Goal: Task Accomplishment & Management: Use online tool/utility

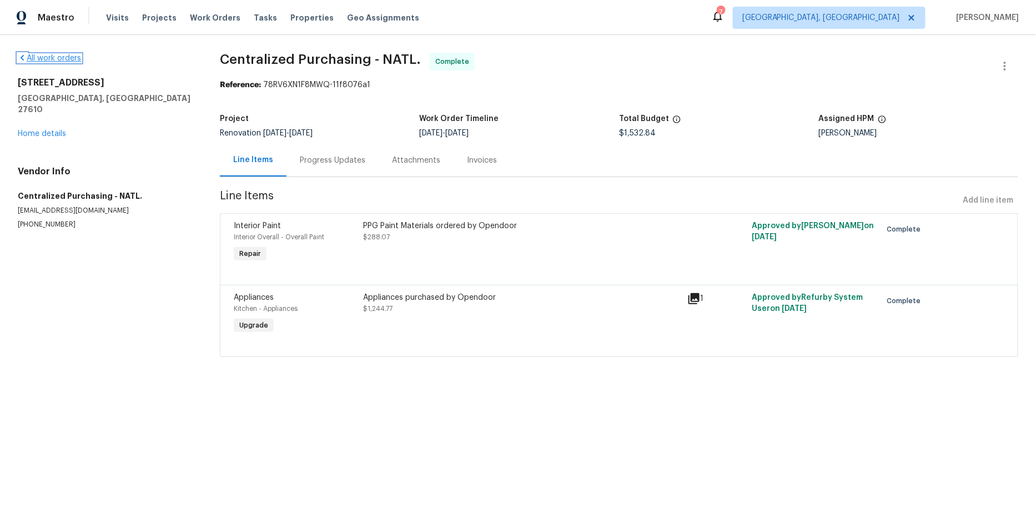
click at [22, 61] on icon at bounding box center [22, 57] width 9 height 9
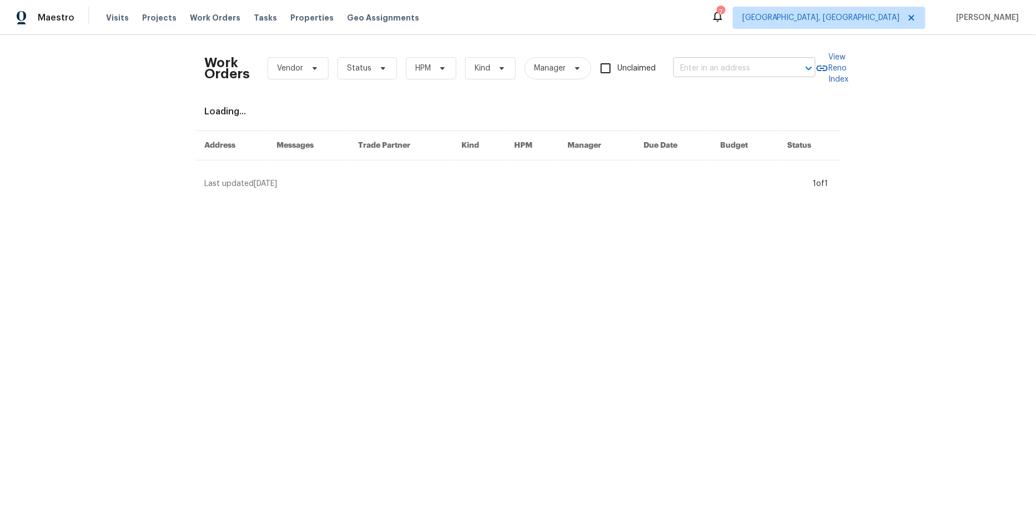
click at [699, 71] on input "text" at bounding box center [728, 68] width 111 height 17
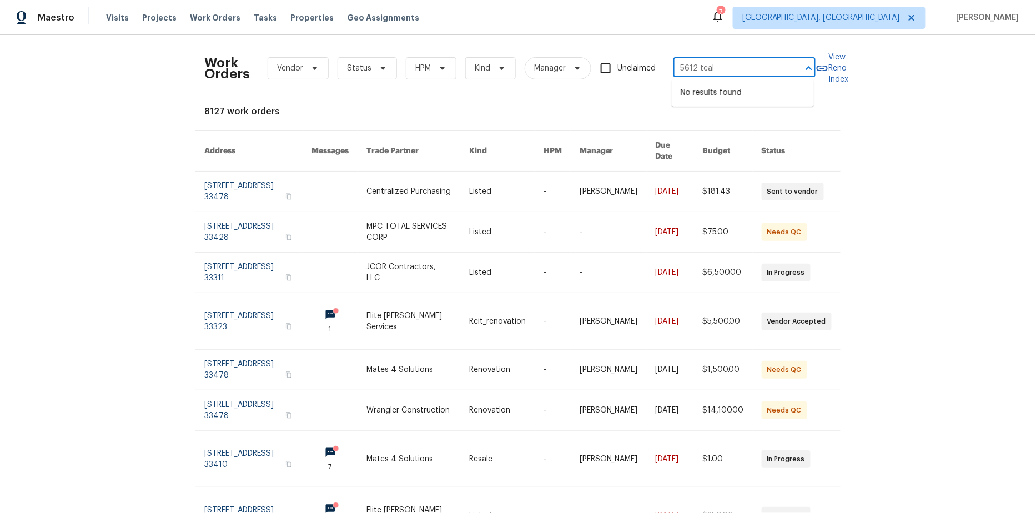
type input "5612 teal"
type input "5612 tealbrook"
click at [940, 123] on div "Work Orders Vendor Status HPM Kind Manager Unclaimed ​ View Reno Index 8127 wor…" at bounding box center [518, 274] width 1036 height 478
click at [310, 67] on icon at bounding box center [314, 68] width 9 height 9
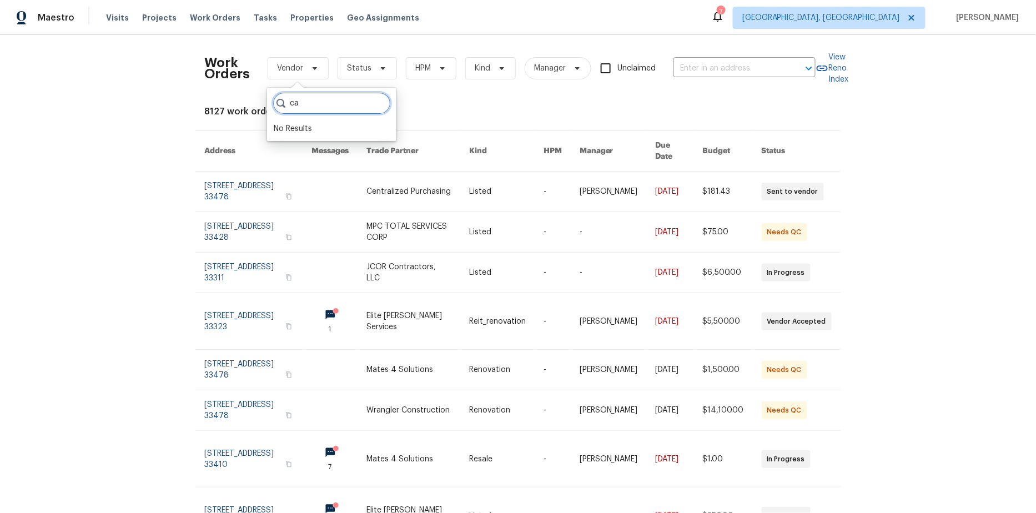
type input "c"
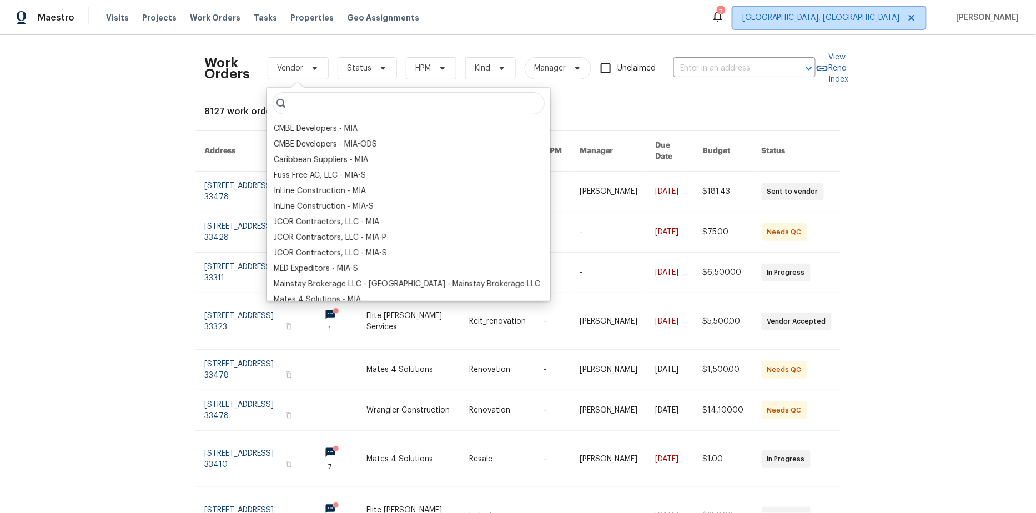
click at [905, 16] on span "Miami, FL" at bounding box center [829, 18] width 193 height 22
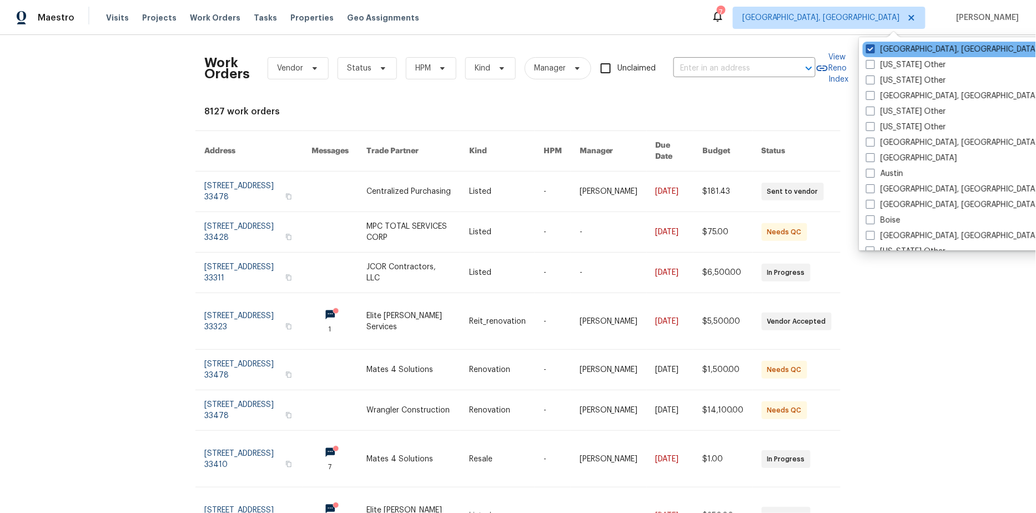
click at [872, 49] on span at bounding box center [870, 48] width 9 height 9
click at [872, 49] on input "Miami, FL" at bounding box center [869, 47] width 7 height 7
checkbox input "false"
checkbox input "true"
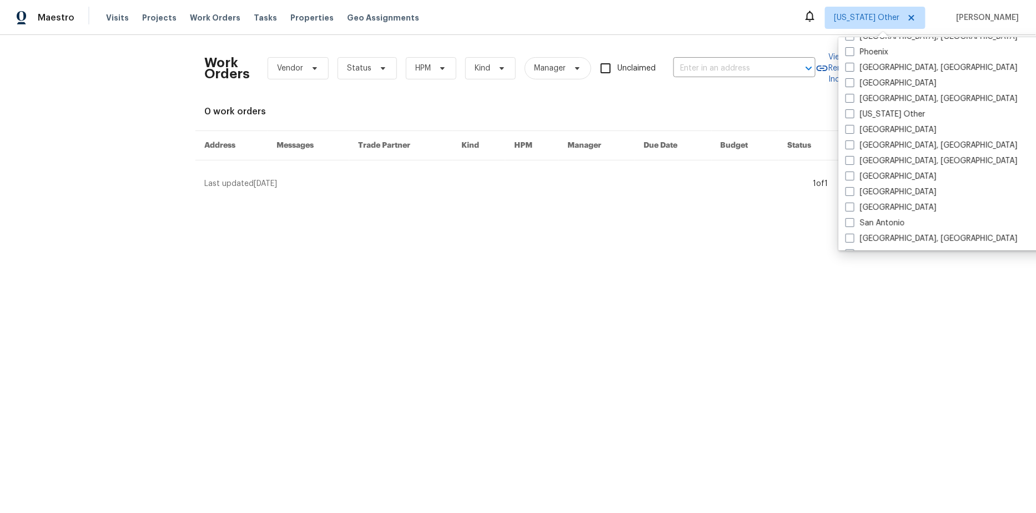
scroll to position [1313, 0]
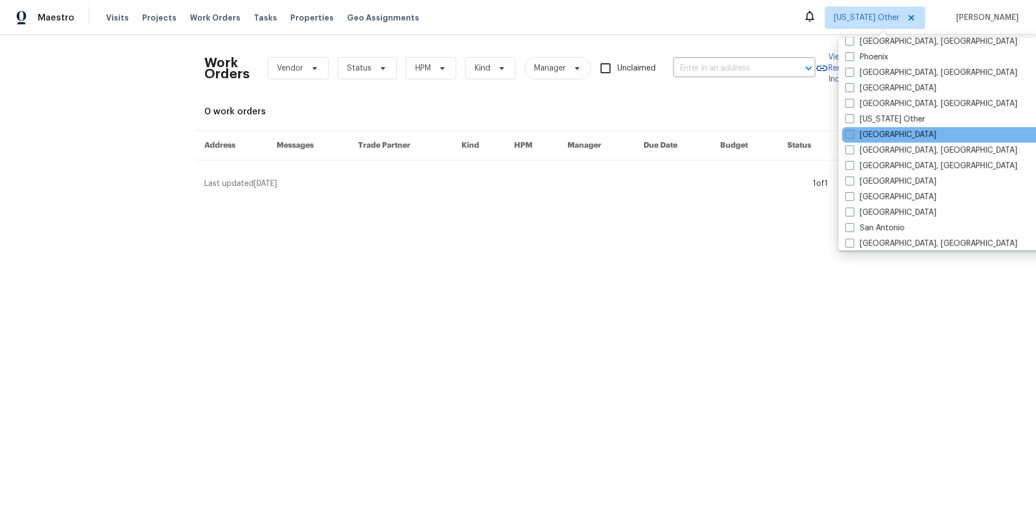
click at [849, 133] on span at bounding box center [849, 134] width 9 height 9
click at [849, 133] on input "[GEOGRAPHIC_DATA]" at bounding box center [848, 132] width 7 height 7
checkbox input "true"
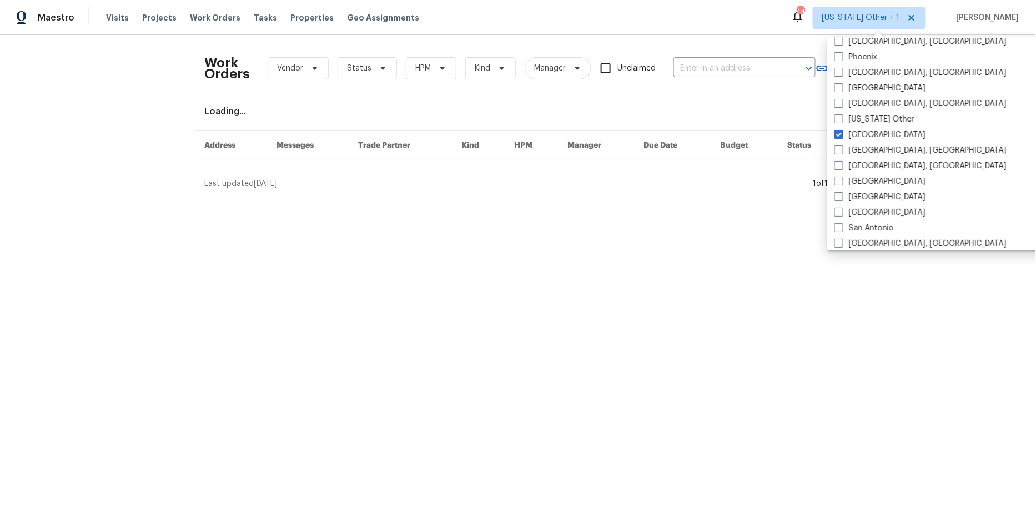
click at [552, 198] on html "Maestro Visits Projects Work Orders Tasks Properties Geo Assignments 44 Alabama…" at bounding box center [518, 99] width 1036 height 198
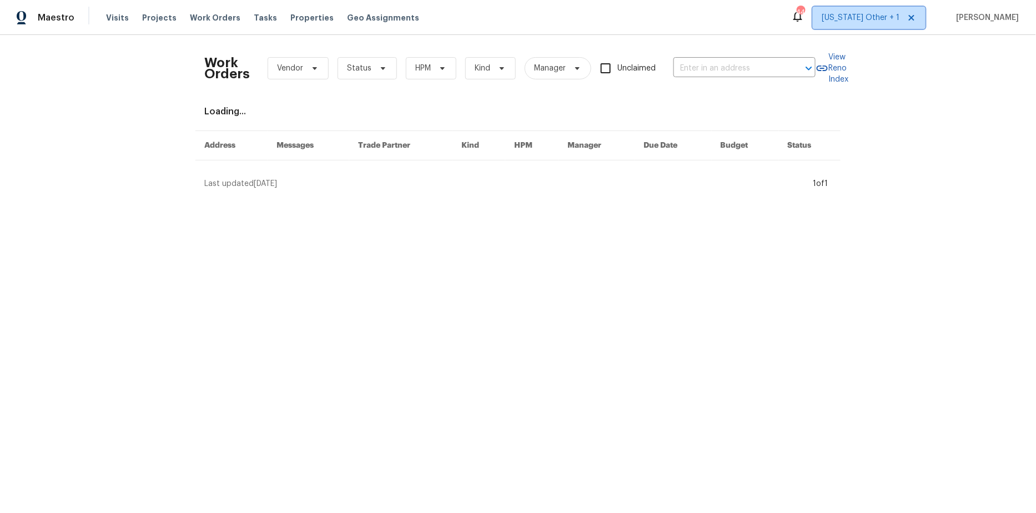
click at [879, 12] on span "Alabama Other + 1" at bounding box center [861, 17] width 78 height 11
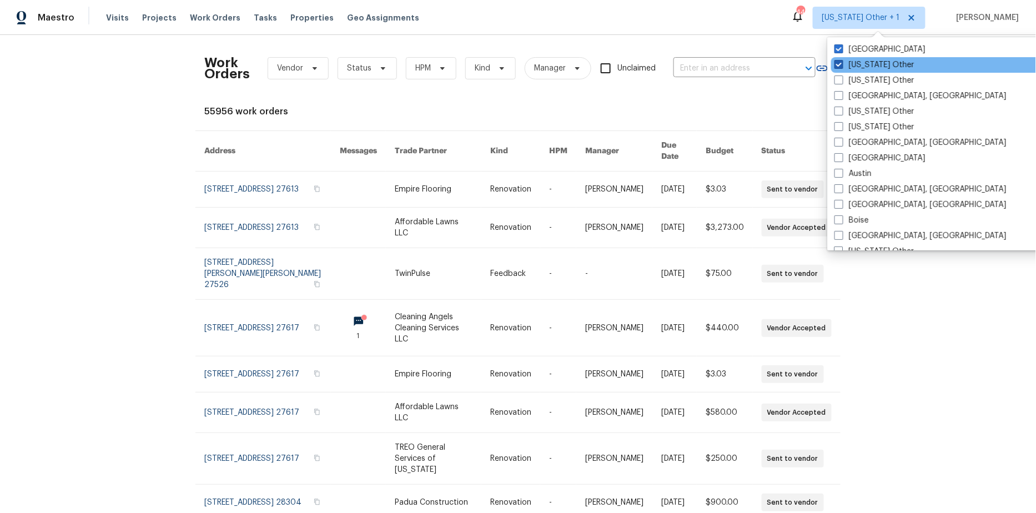
click at [840, 64] on span at bounding box center [838, 64] width 9 height 9
click at [840, 64] on input "Alabama Other" at bounding box center [837, 62] width 7 height 7
checkbox input "false"
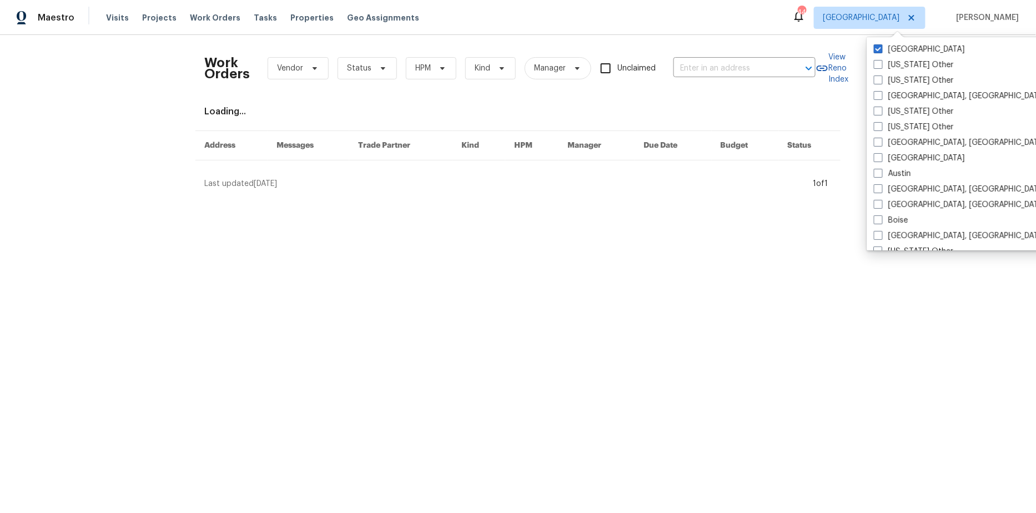
click at [831, 198] on html "Maestro Visits Projects Work Orders Tasks Properties Geo Assignments 44 Raleigh…" at bounding box center [518, 99] width 1036 height 198
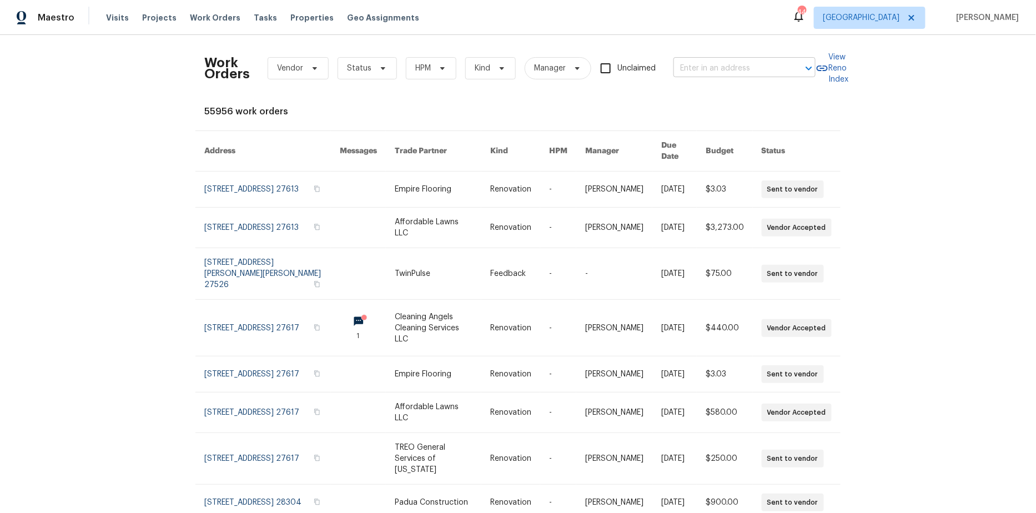
click at [710, 66] on input "text" at bounding box center [728, 68] width 111 height 17
type input "5612 teal"
click at [708, 85] on li "5612 Tealbrook Dr, Raleigh, NC 27610" at bounding box center [743, 93] width 142 height 18
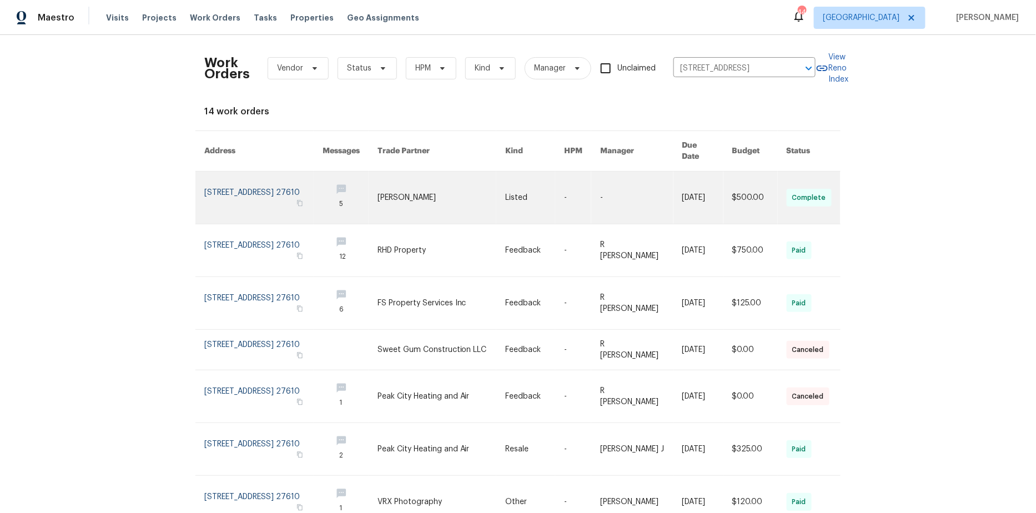
click at [248, 175] on link at bounding box center [263, 197] width 118 height 52
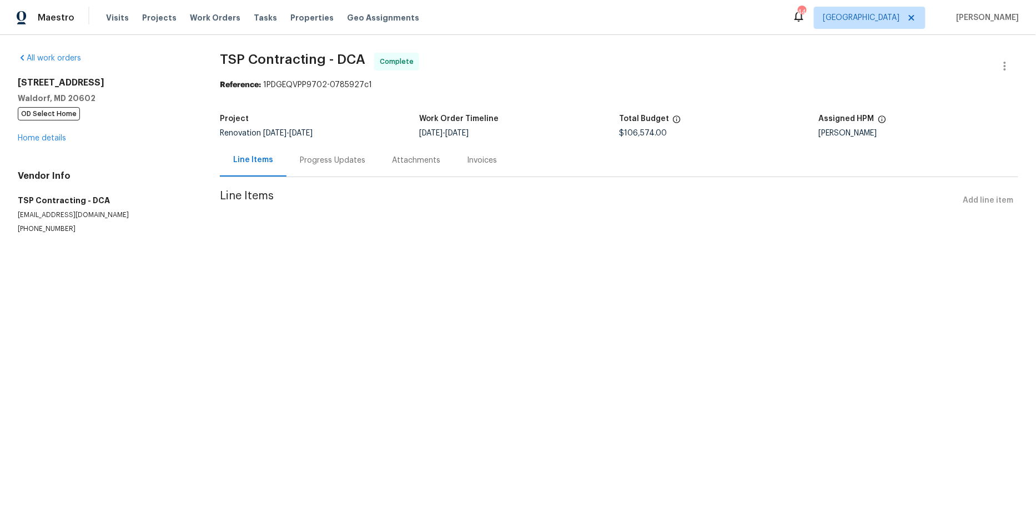
click at [392, 159] on div "Attachments" at bounding box center [416, 160] width 48 height 11
click at [340, 169] on div "Progress Updates" at bounding box center [330, 160] width 92 height 33
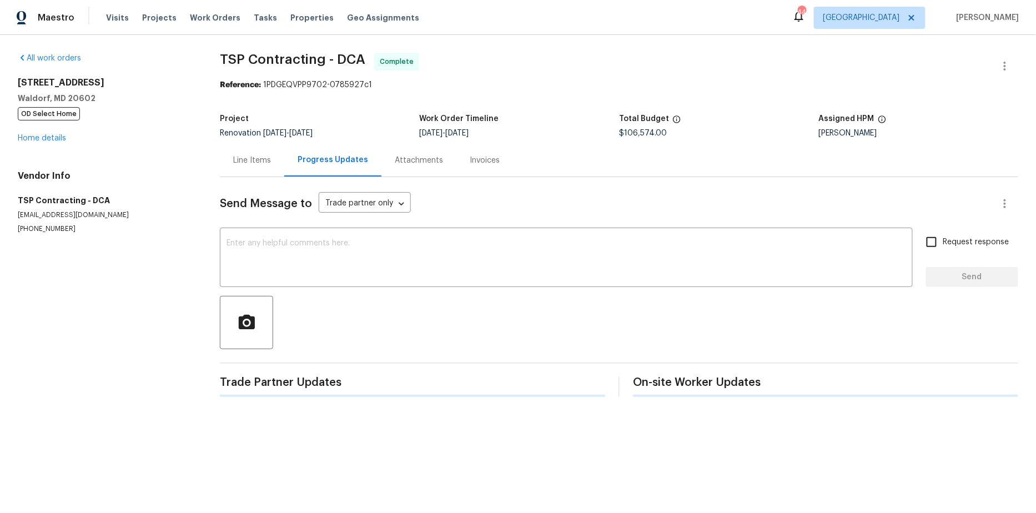
click at [284, 162] on div "Progress Updates" at bounding box center [332, 160] width 97 height 33
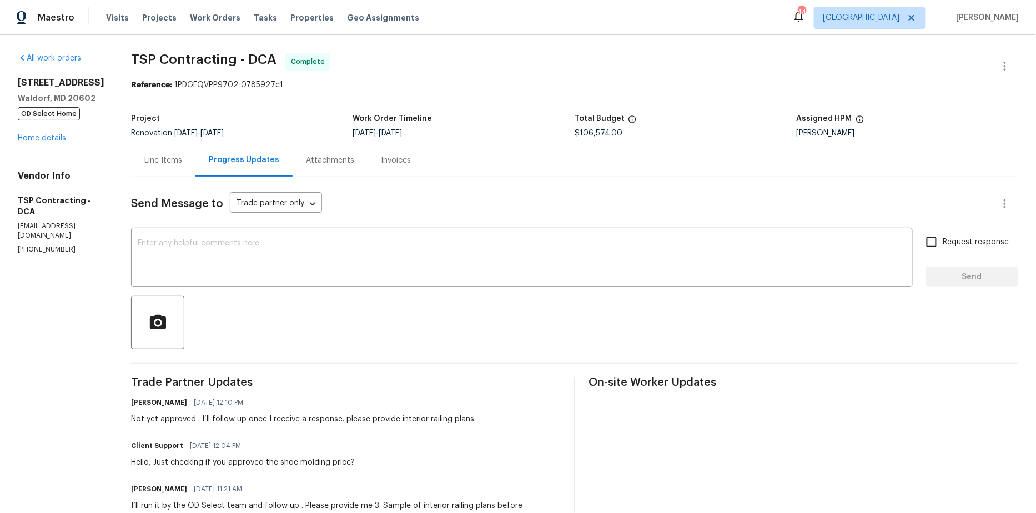
click at [319, 160] on div "Attachments" at bounding box center [330, 160] width 48 height 11
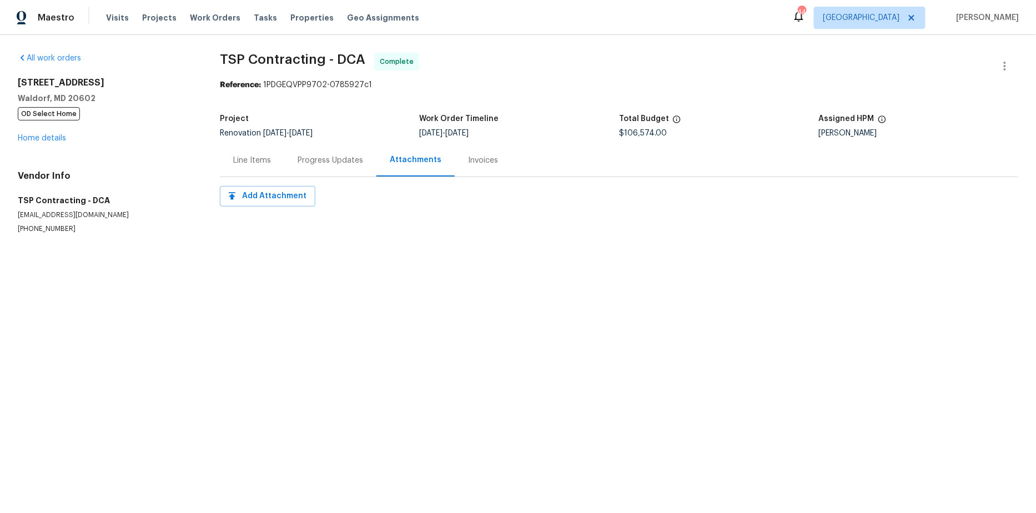
click at [473, 164] on div "Invoices" at bounding box center [483, 160] width 30 height 11
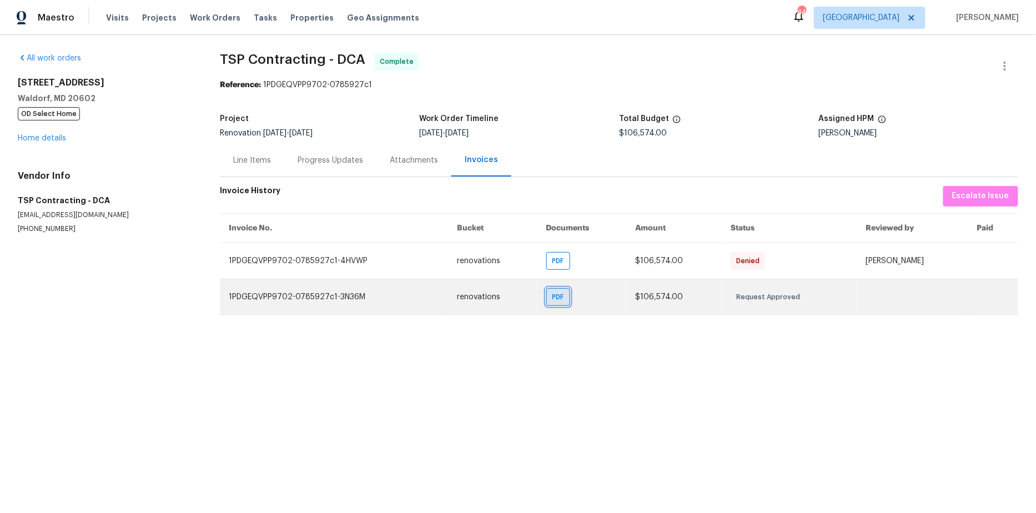
click at [552, 298] on span "PDF" at bounding box center [560, 296] width 16 height 11
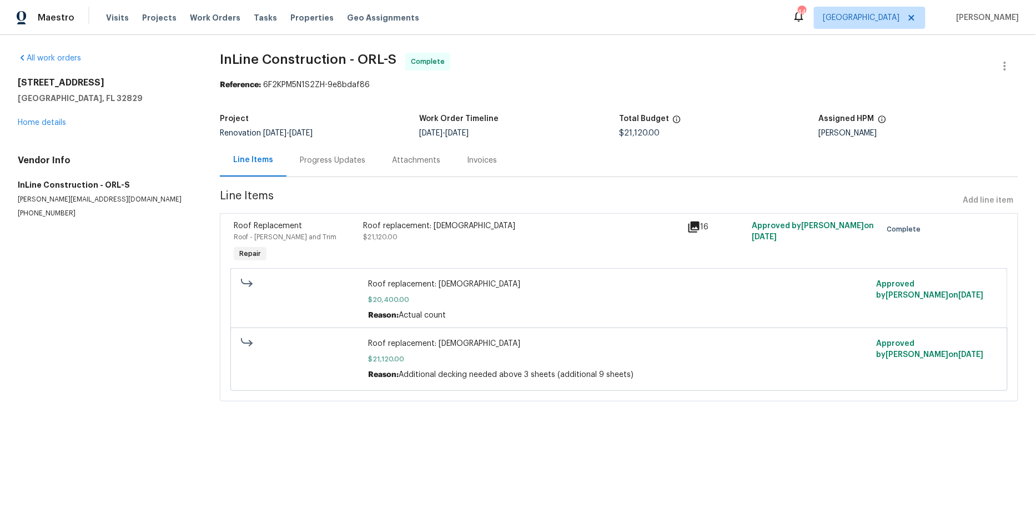
click at [480, 165] on div "Invoices" at bounding box center [482, 160] width 30 height 11
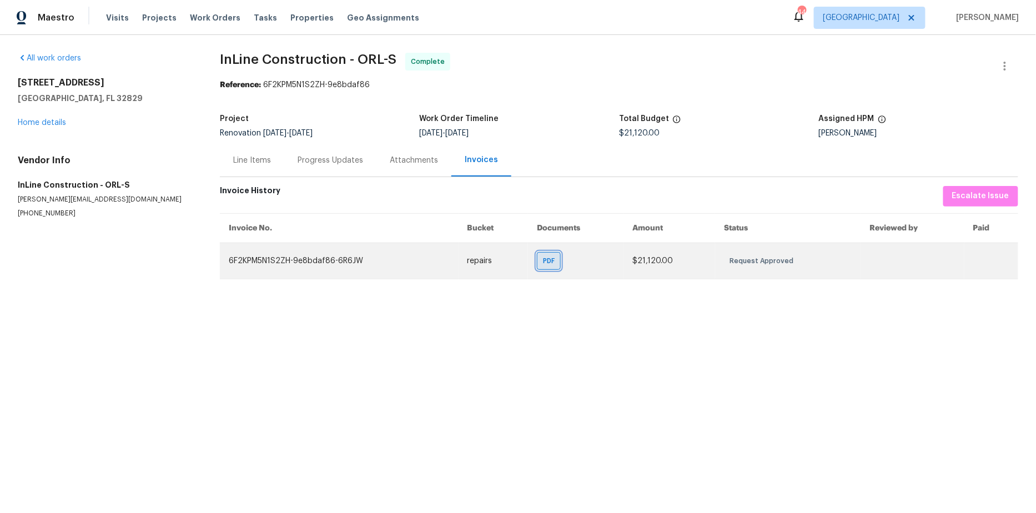
click at [546, 264] on span "PDF" at bounding box center [551, 260] width 16 height 11
